Goal: Transaction & Acquisition: Purchase product/service

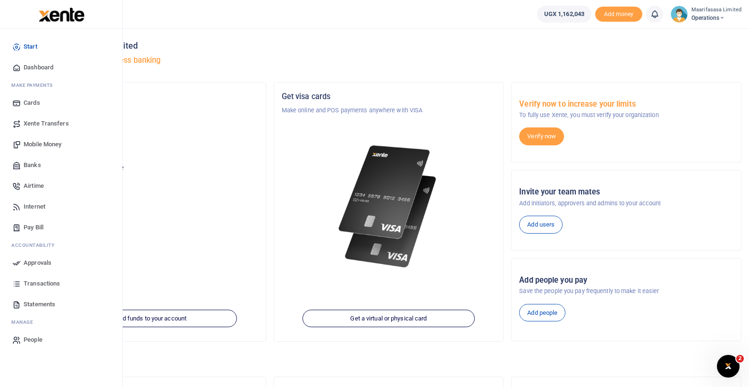
click at [37, 142] on span "Mobile Money" at bounding box center [43, 144] width 38 height 9
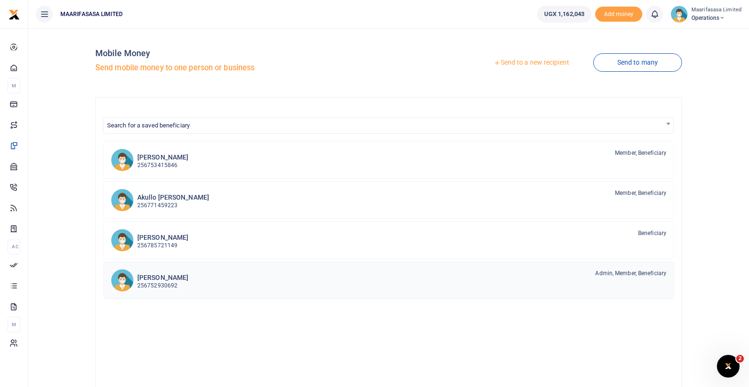
click at [166, 283] on p "256752930692" at bounding box center [162, 285] width 51 height 9
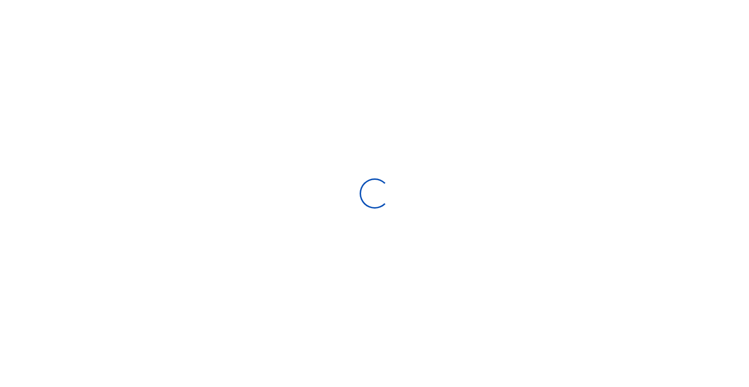
select select
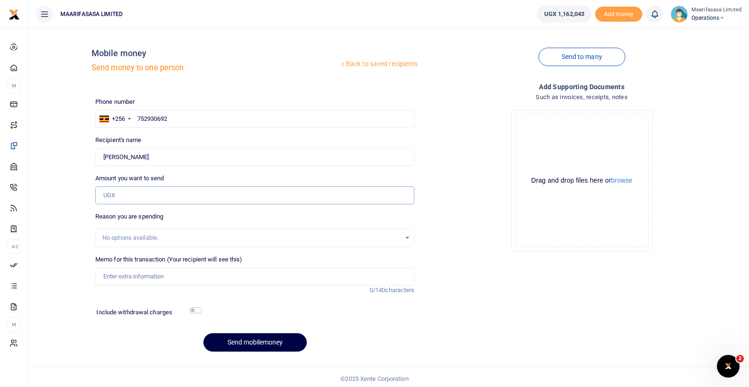
click at [168, 197] on input "Amount you want to send" at bounding box center [254, 195] width 319 height 18
type input "800,000"
click at [151, 279] on input "Memo for this transaction (Your recipient will see this)" at bounding box center [254, 277] width 319 height 18
type input "T"
type input "P"
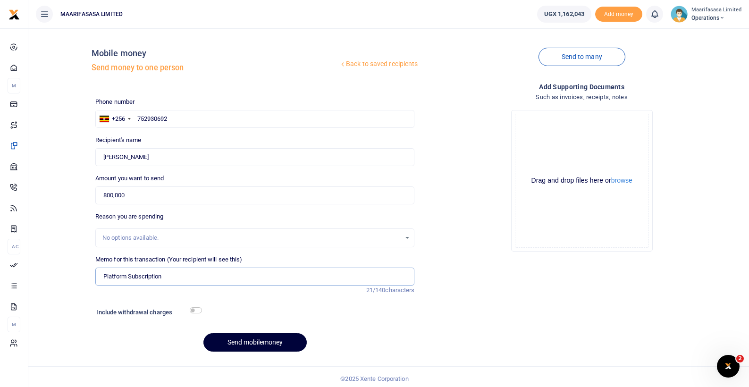
type input "Platform Subscription"
click at [268, 345] on button "Send mobilemoney" at bounding box center [254, 342] width 103 height 18
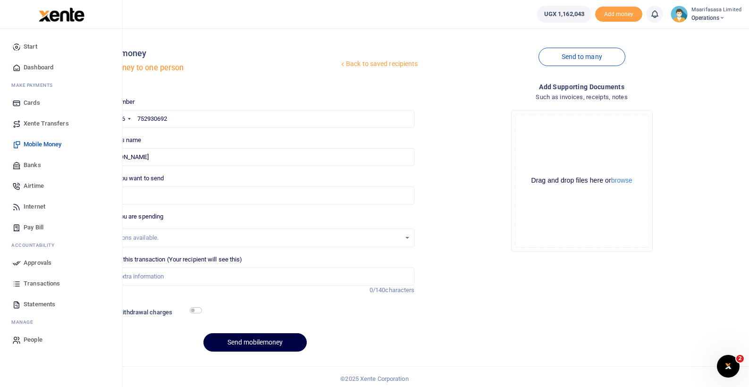
click at [42, 263] on span "Approvals" at bounding box center [38, 262] width 28 height 9
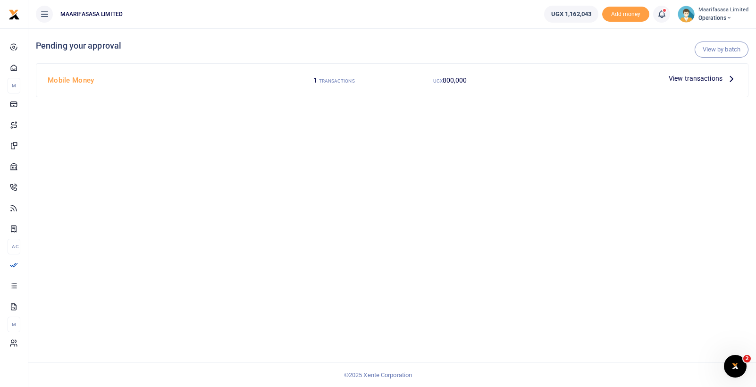
click at [716, 81] on span "View transactions" at bounding box center [696, 78] width 54 height 10
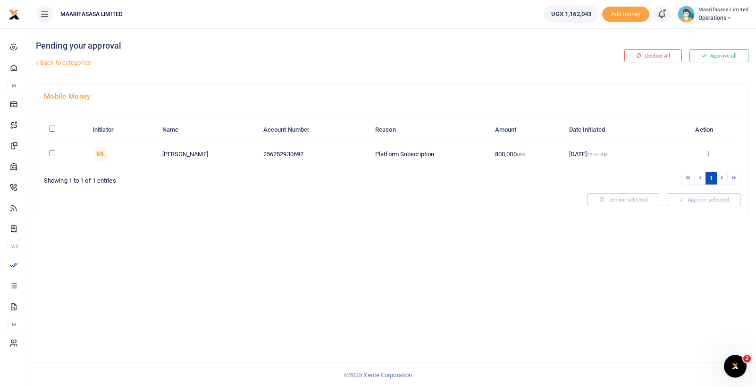
click at [54, 153] on input "checkbox" at bounding box center [52, 153] width 6 height 6
checkbox input "true"
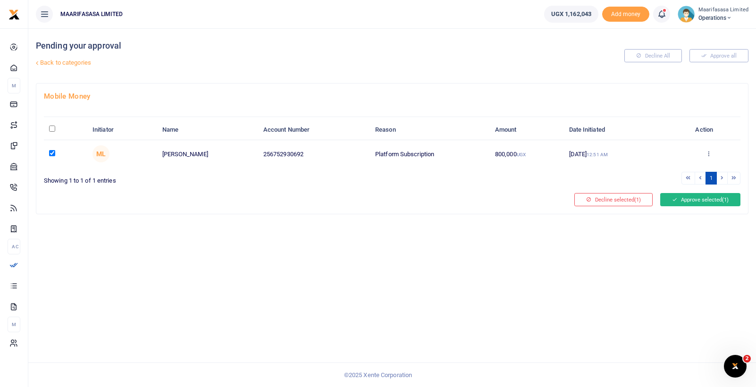
click at [690, 202] on button "Approve selected (1)" at bounding box center [700, 199] width 80 height 13
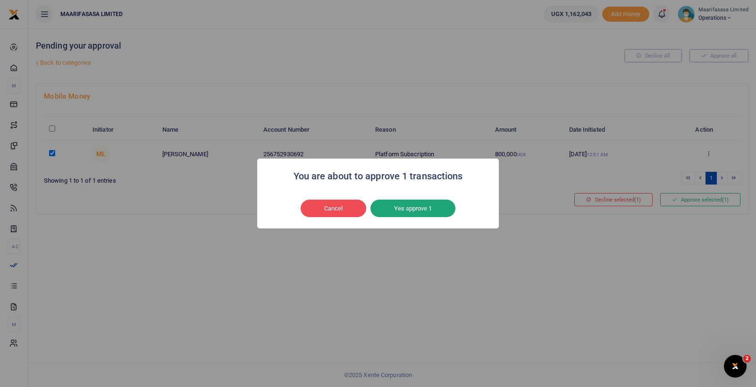
click at [415, 209] on button "Yes approve 1" at bounding box center [412, 209] width 85 height 18
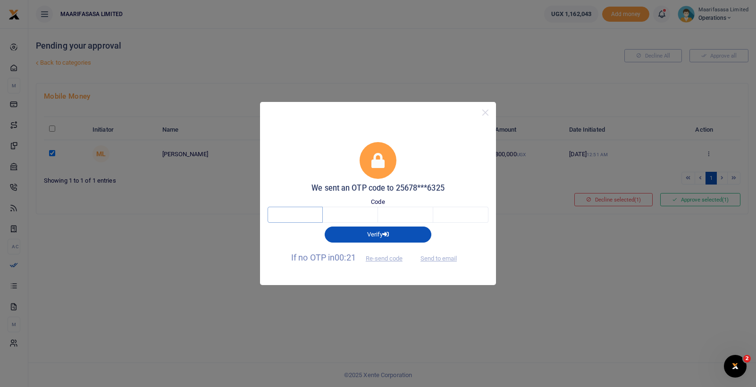
click at [310, 219] on input "text" at bounding box center [295, 215] width 55 height 16
type input "3"
type input "5"
type input "8"
type input "0"
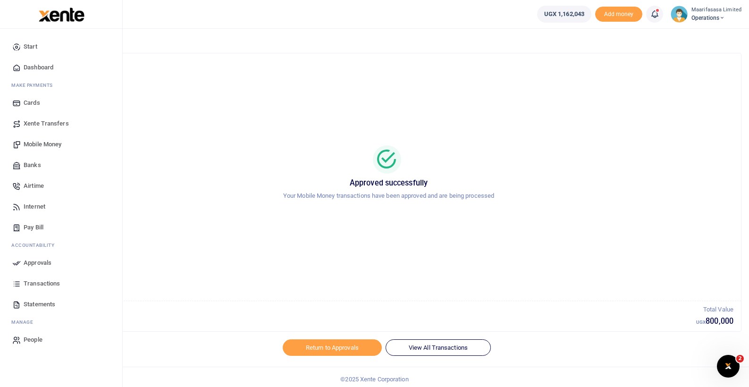
click at [42, 285] on span "Transactions" at bounding box center [42, 283] width 36 height 9
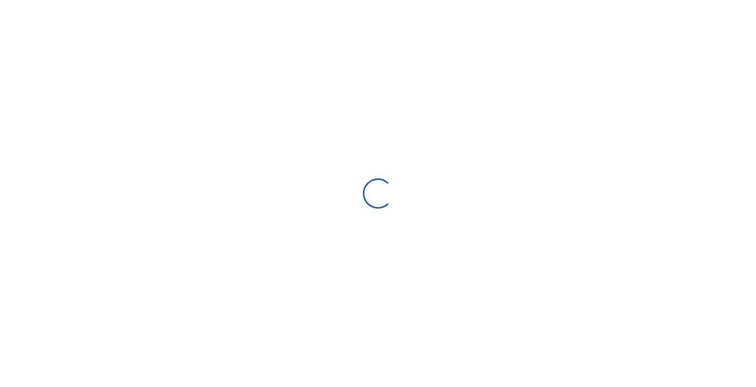
select select
type input "[DATE] - [DATE]"
